Goal: Task Accomplishment & Management: Manage account settings

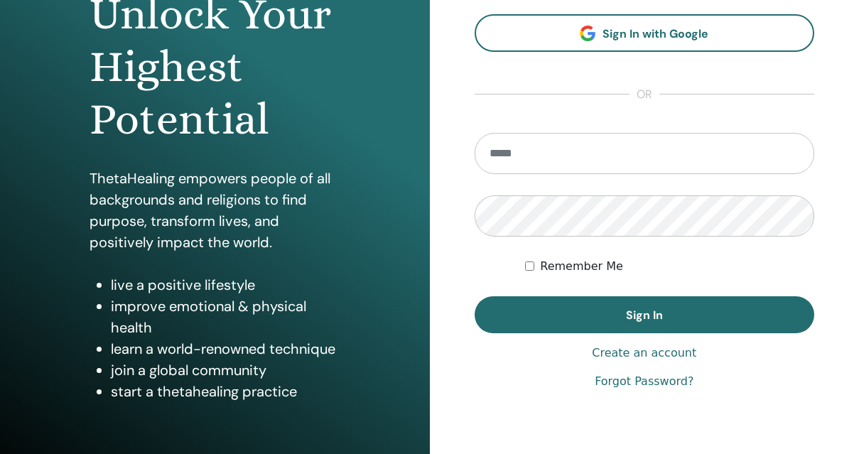
scroll to position [166, 0]
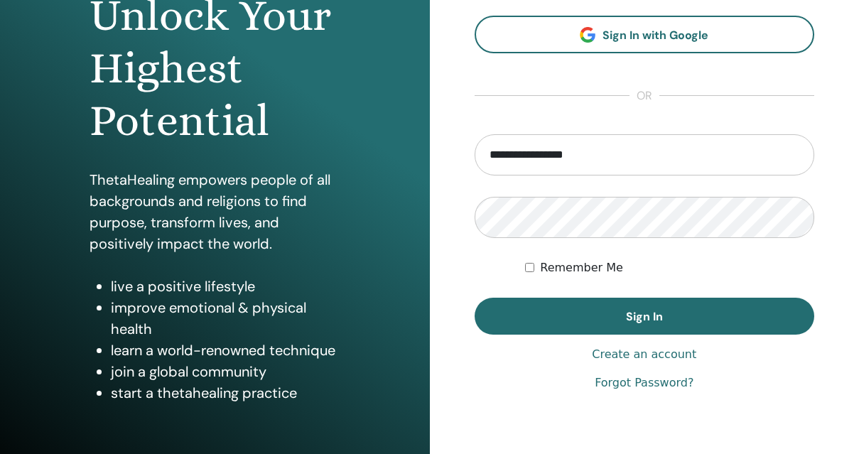
click at [610, 147] on input "**********" at bounding box center [645, 154] width 340 height 41
drag, startPoint x: 518, startPoint y: 154, endPoint x: 416, endPoint y: 155, distance: 101.6
click at [416, 155] on div "**********" at bounding box center [429, 175] width 859 height 682
type input "**********"
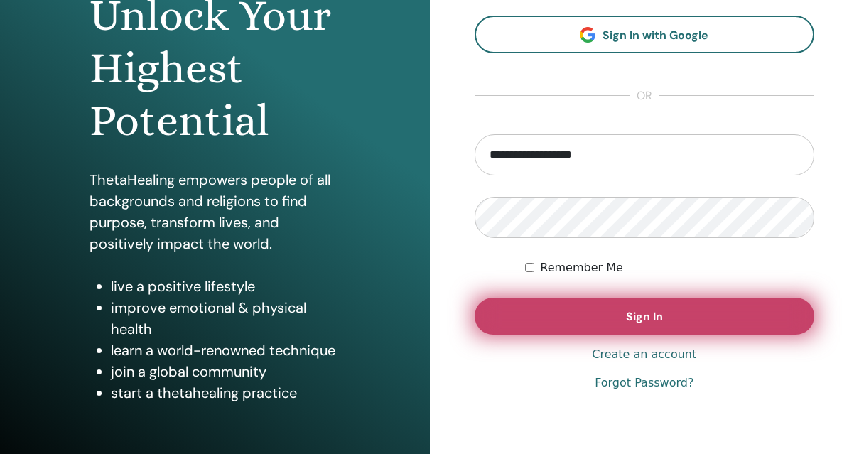
click at [618, 325] on button "Sign In" at bounding box center [645, 316] width 340 height 37
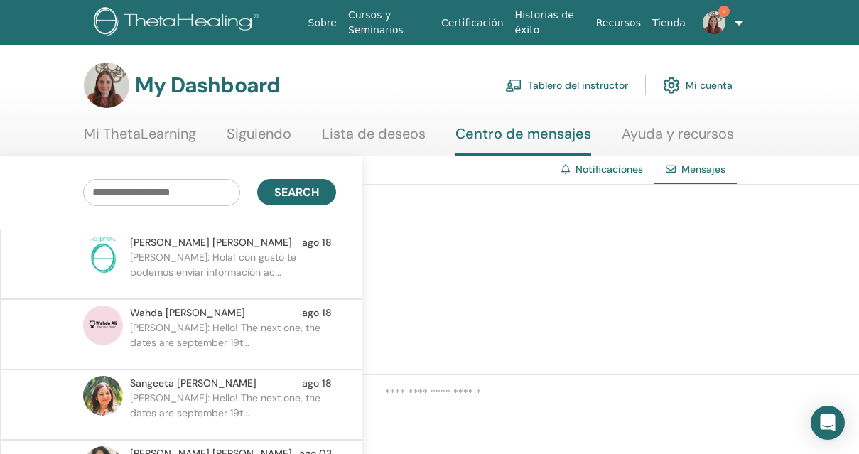
click at [251, 278] on p "Daniela C.: Hola! con gusto te podemos enviar información ac..." at bounding box center [233, 271] width 206 height 43
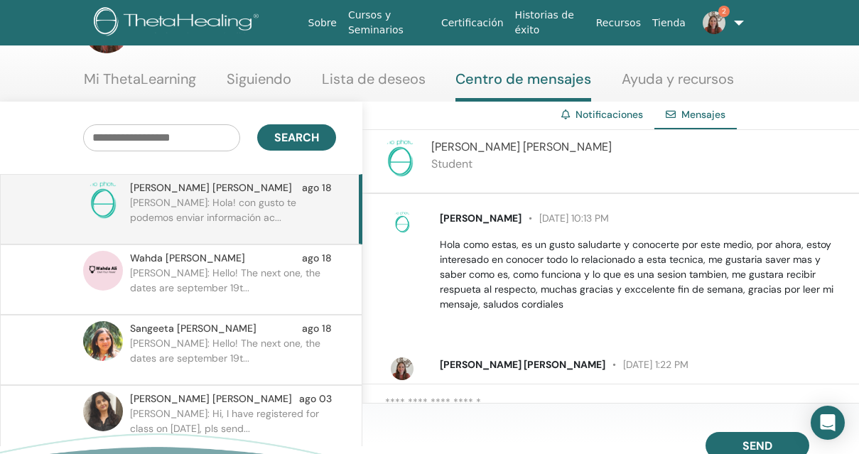
click at [274, 280] on p "Daniela C.: Hello! The next one, the dates are september 19t..." at bounding box center [233, 287] width 206 height 43
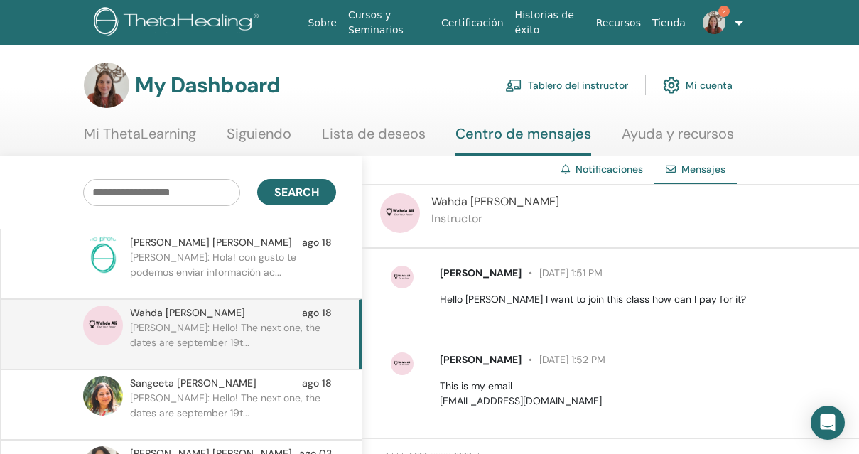
click at [577, 83] on link "Tablero del instructor" at bounding box center [566, 85] width 123 height 31
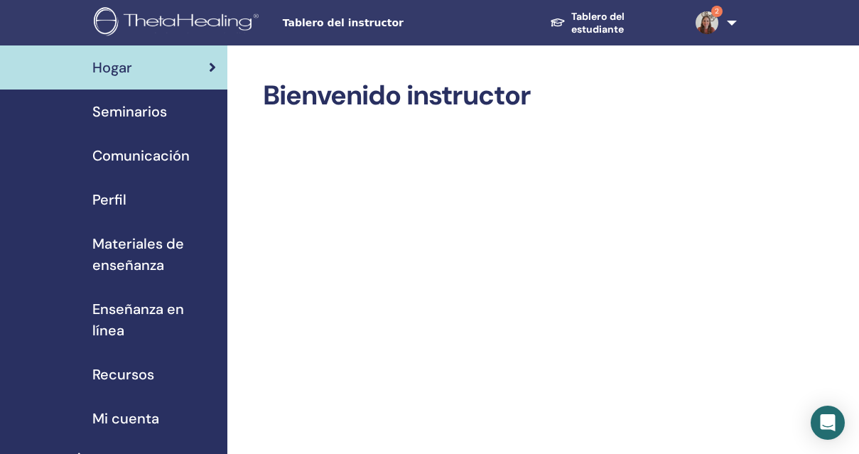
click at [136, 117] on span "Seminarios" at bounding box center [129, 111] width 75 height 21
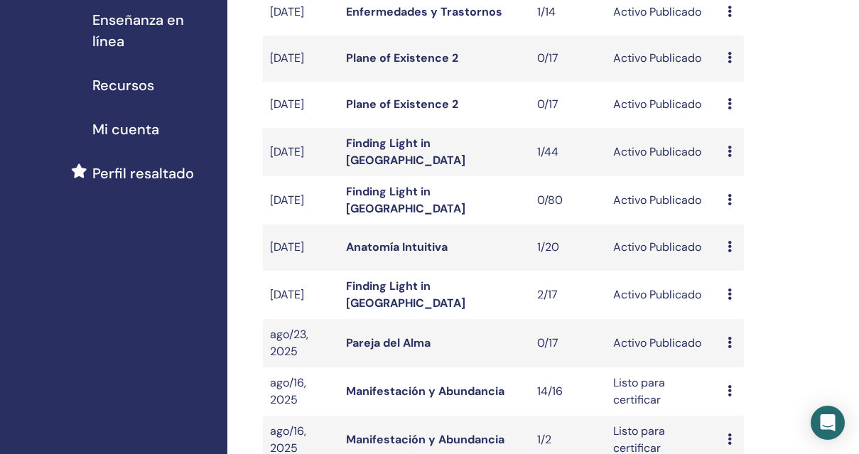
scroll to position [407, 0]
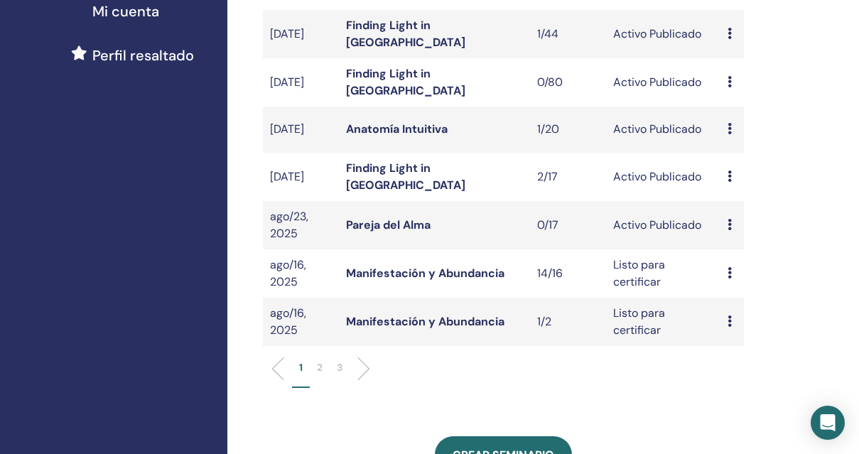
click at [732, 232] on div "Avance Editar asistentes Cancelar" at bounding box center [731, 225] width 9 height 17
click at [740, 285] on link "asistentes" at bounding box center [746, 286] width 54 height 15
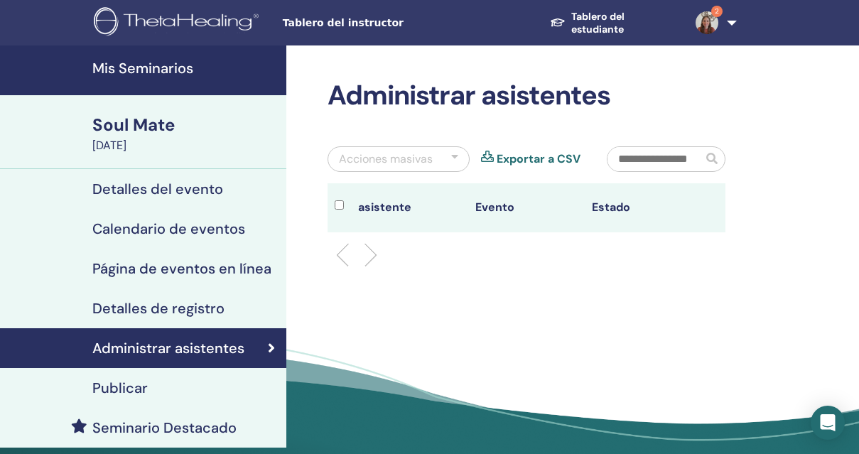
click at [151, 391] on div "Publicar" at bounding box center [143, 387] width 264 height 17
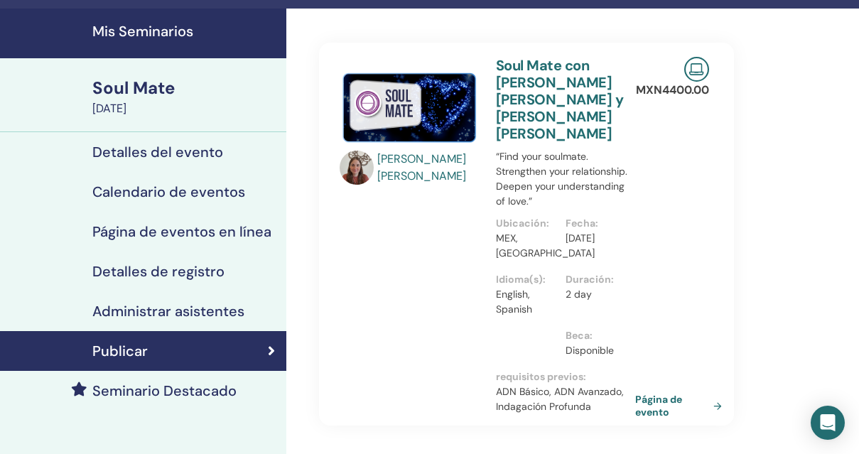
scroll to position [39, 0]
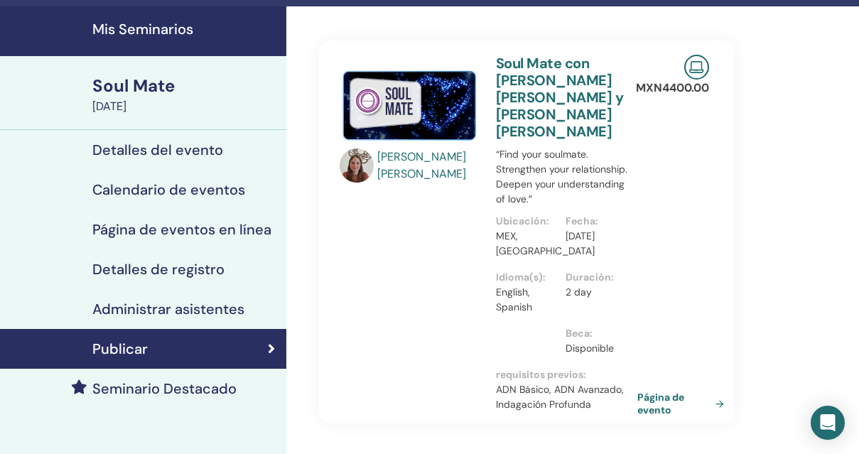
click at [663, 391] on link "Página de evento" at bounding box center [683, 404] width 92 height 26
